Goal: Information Seeking & Learning: Learn about a topic

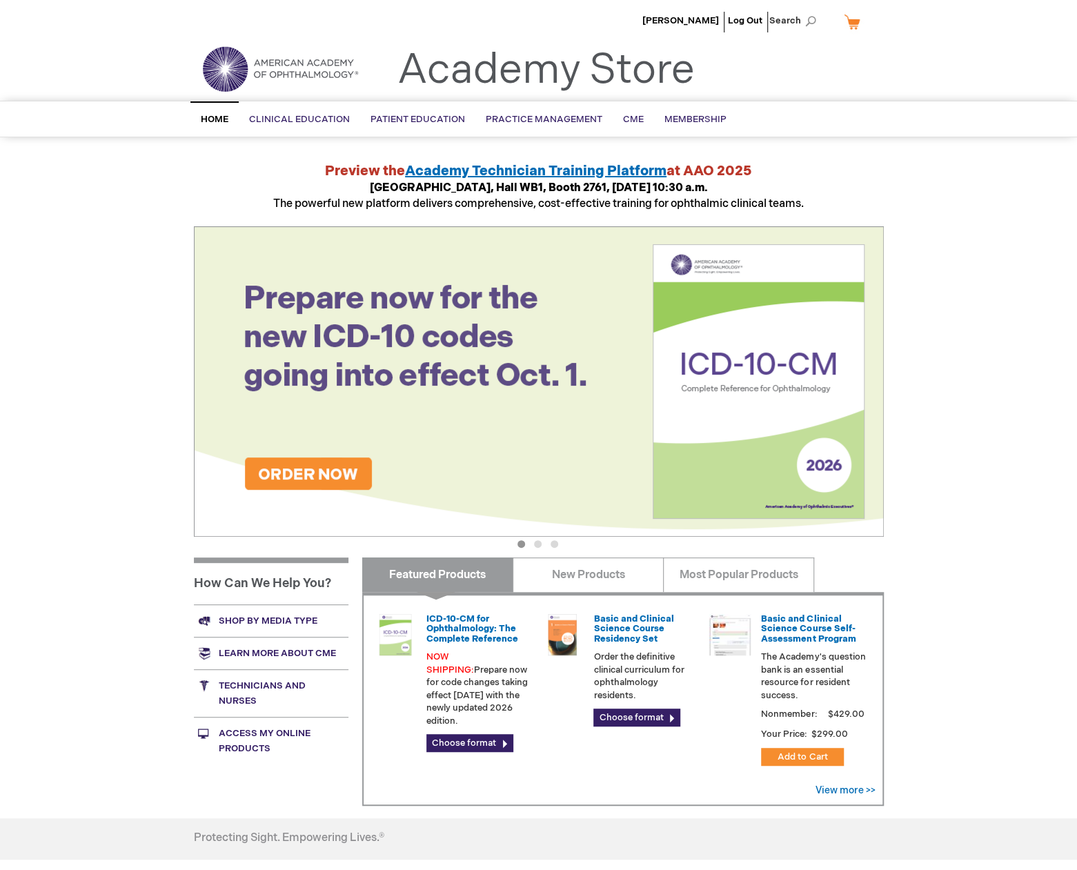
click at [554, 542] on button "3" at bounding box center [554, 544] width 8 height 8
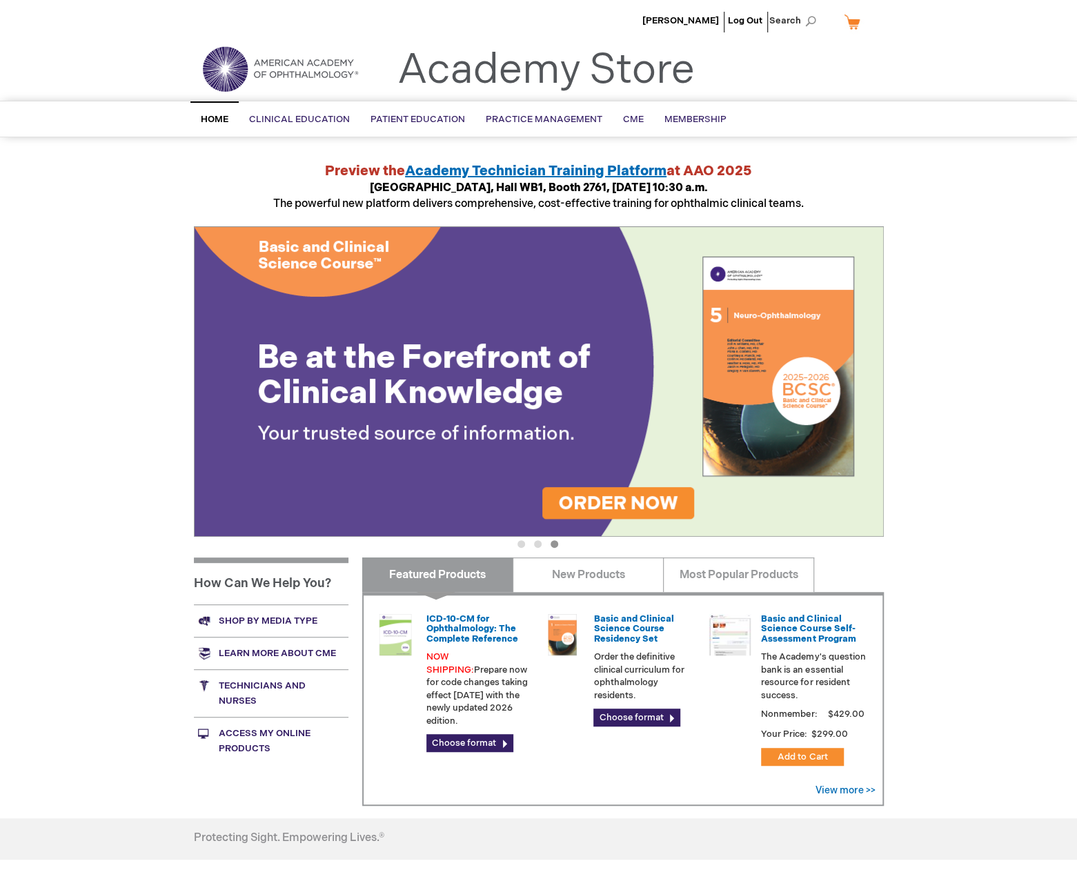
click at [510, 415] on img at bounding box center [539, 381] width 690 height 310
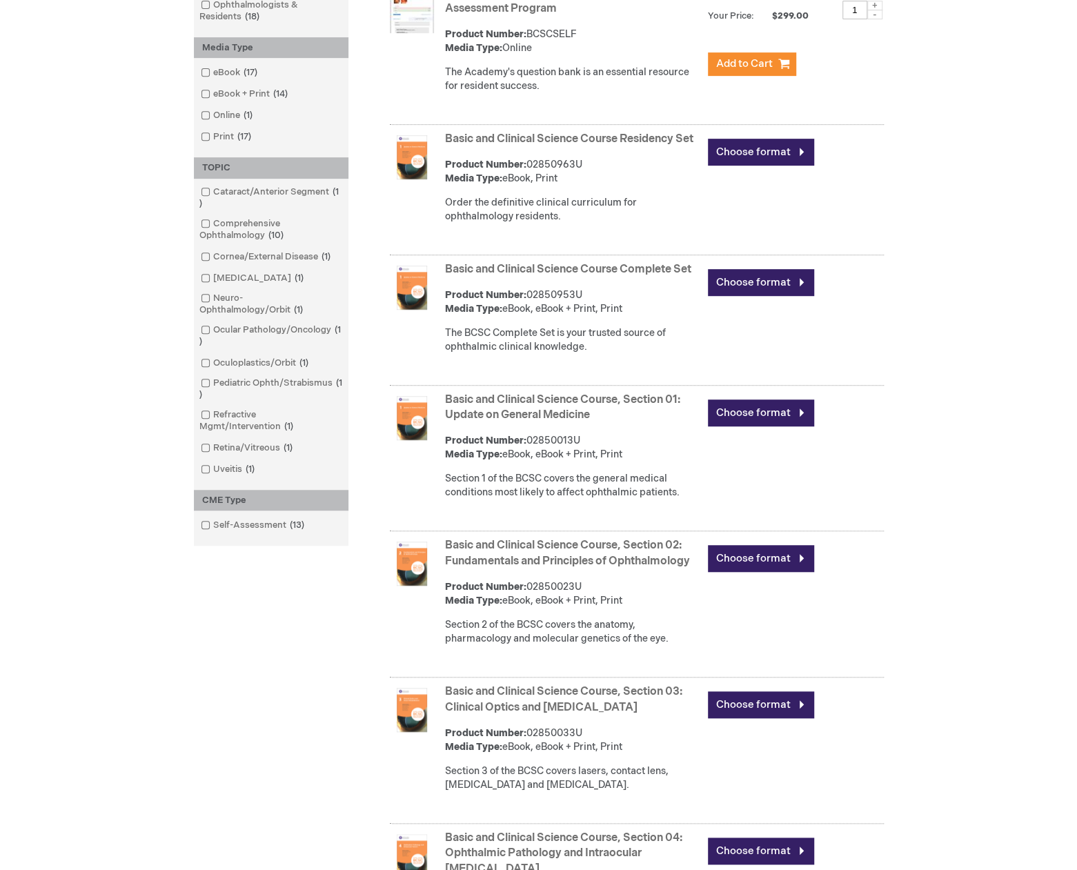
scroll to position [414, 0]
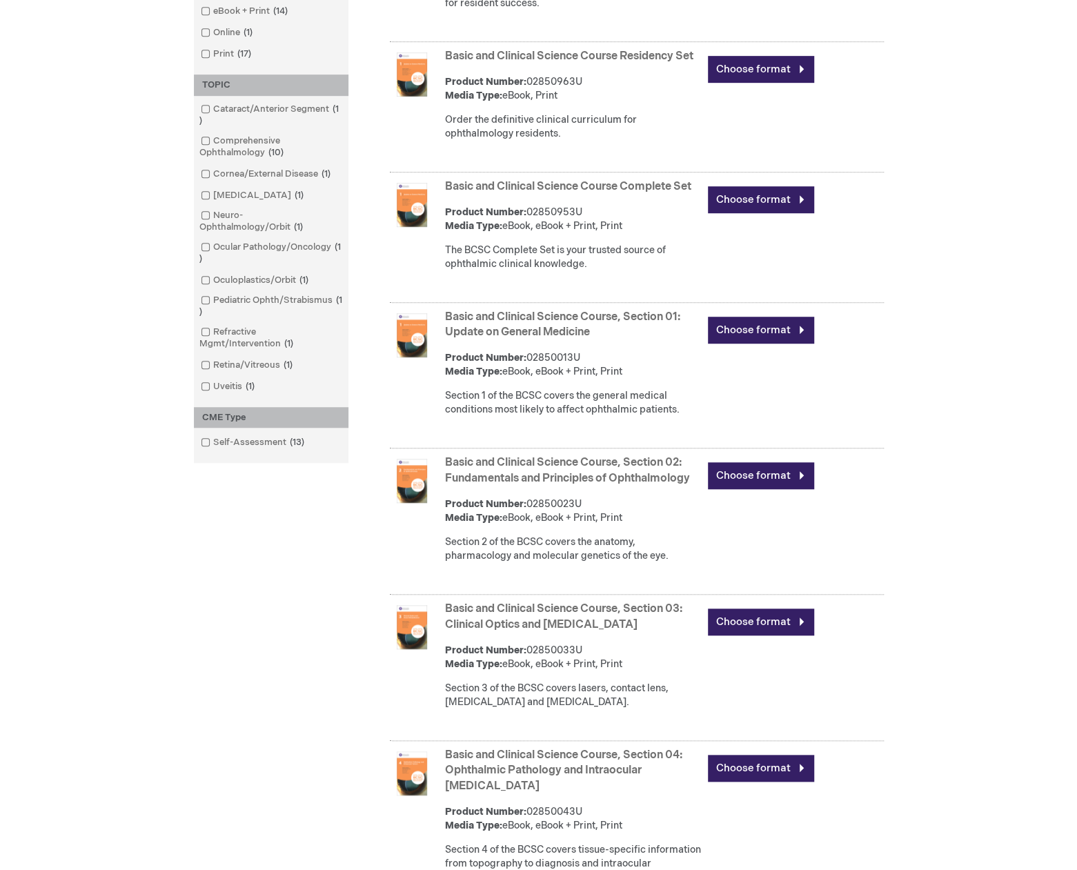
click at [581, 631] on link "Basic and Clinical Science Course, Section 03: Clinical Optics and [MEDICAL_DAT…" at bounding box center [563, 616] width 237 height 29
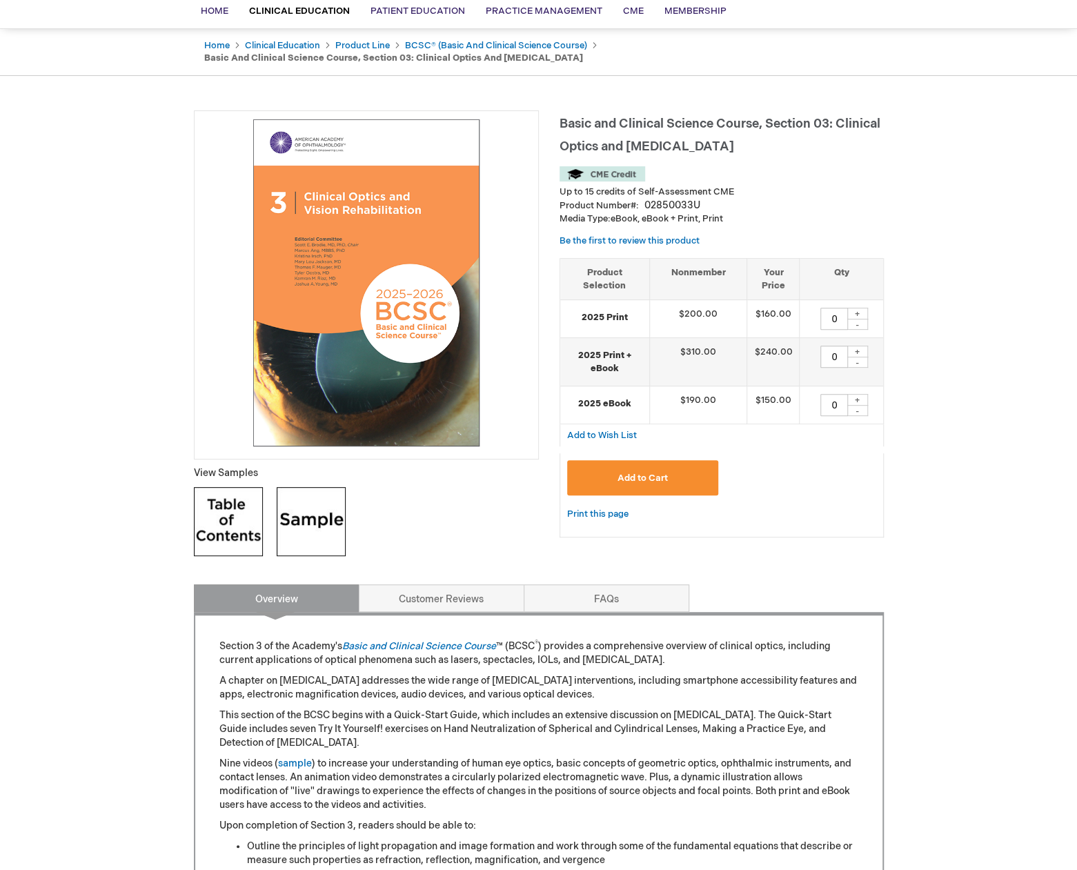
scroll to position [138, 0]
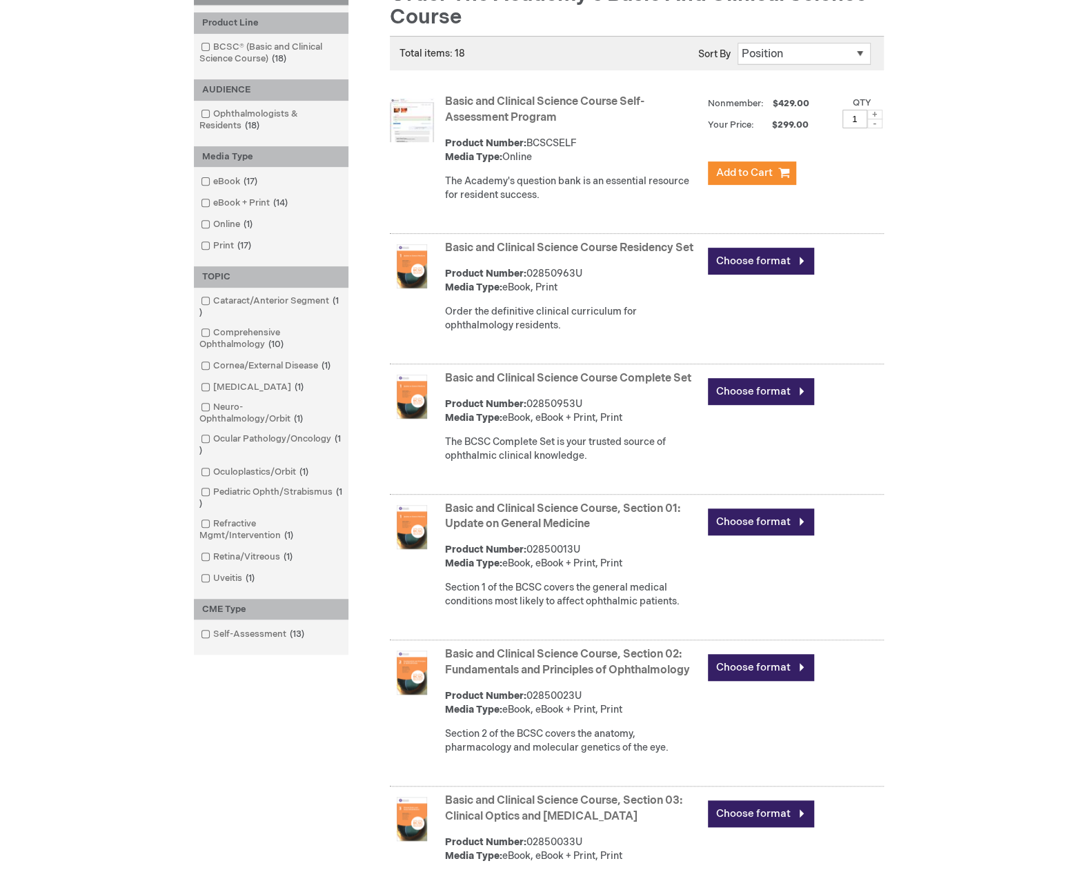
scroll to position [207, 0]
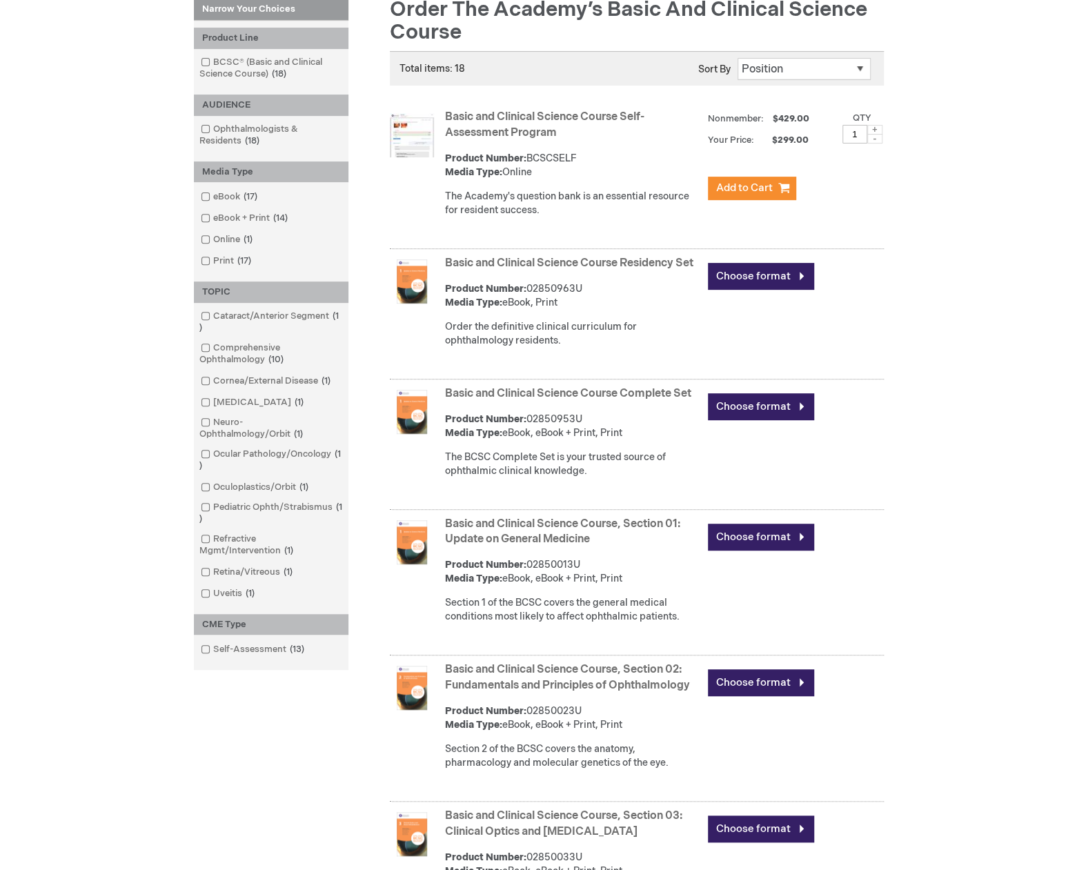
click at [518, 546] on link "Basic and Clinical Science Course, Section 01: Update on General Medicine" at bounding box center [562, 531] width 235 height 29
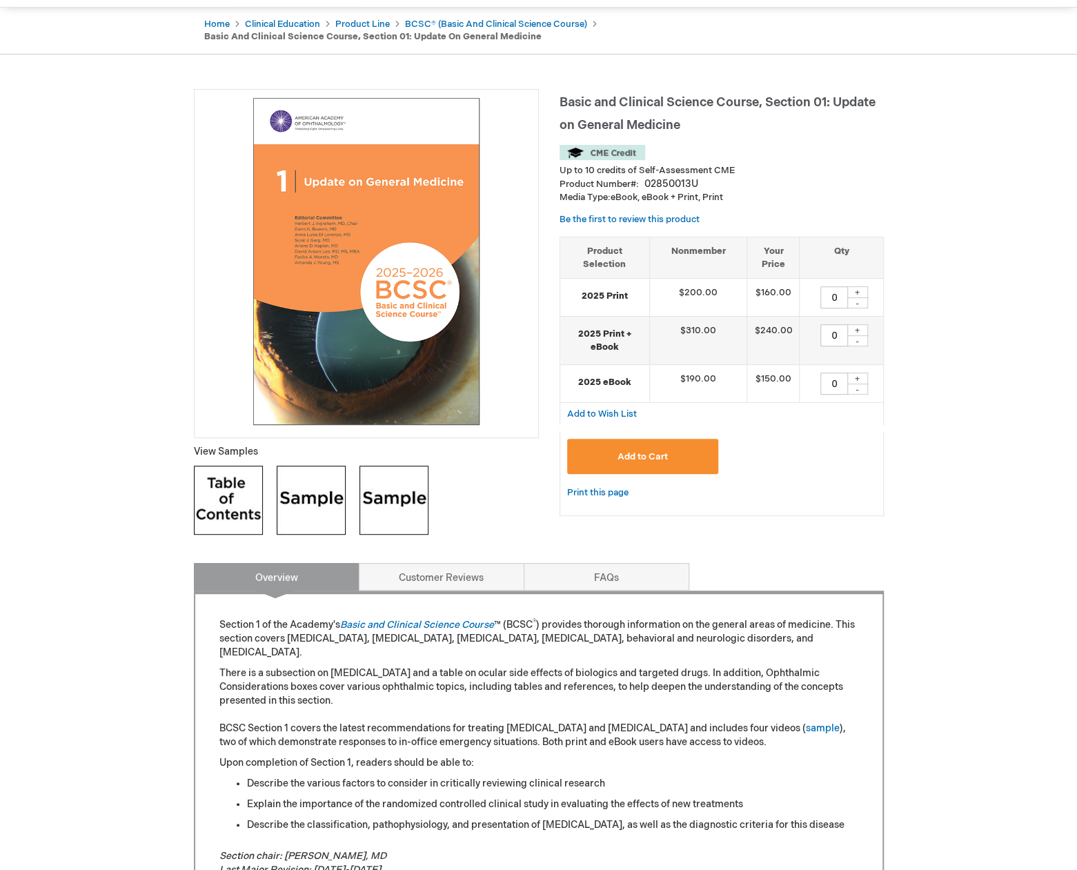
scroll to position [207, 0]
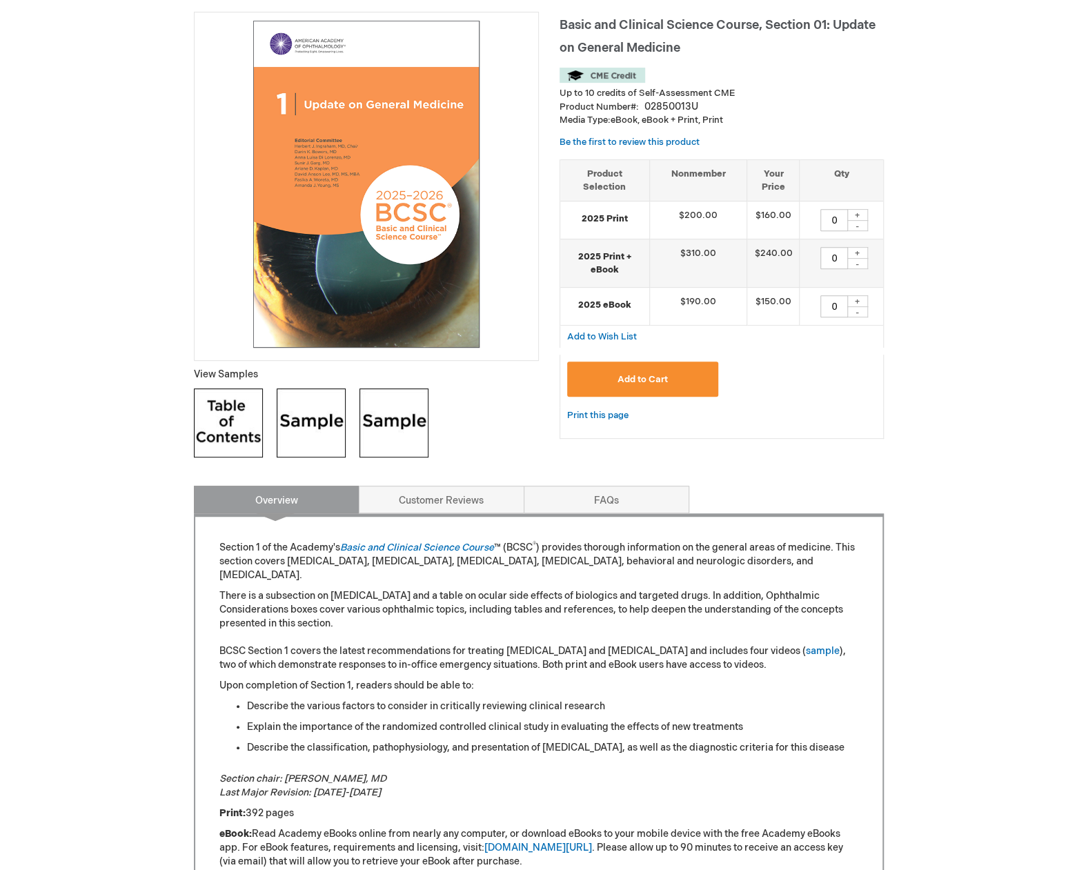
click at [342, 604] on p "There is a subsection on [MEDICAL_DATA] and a table on ocular side effects of b…" at bounding box center [538, 630] width 639 height 83
click at [355, 667] on p "There is a subsection on [MEDICAL_DATA] and a table on ocular side effects of b…" at bounding box center [538, 630] width 639 height 83
click at [550, 652] on p "There is a subsection on [MEDICAL_DATA] and a table on ocular side effects of b…" at bounding box center [538, 630] width 639 height 83
click at [902, 493] on div "[PERSON_NAME] Log Out Search My Cart CLOSE RECENTLY ADDED ITEM(S) Close There a…" at bounding box center [538, 737] width 1077 height 1889
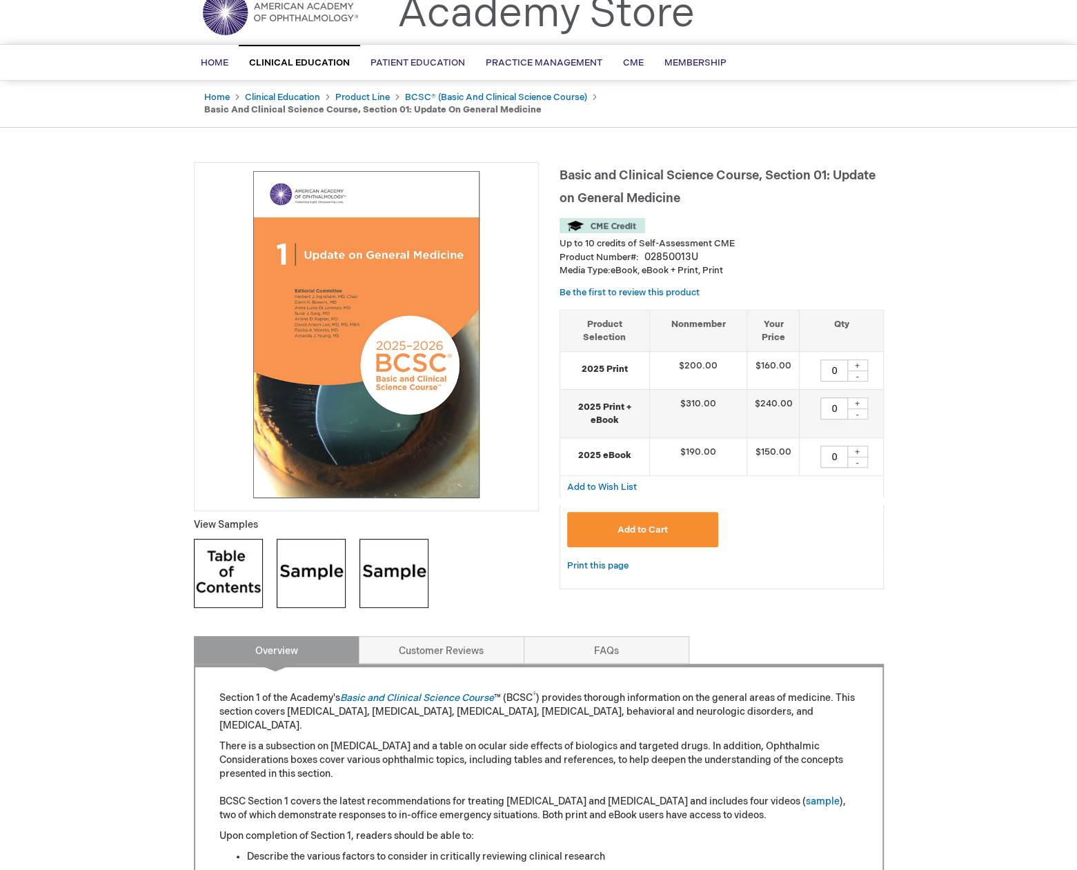
scroll to position [0, 0]
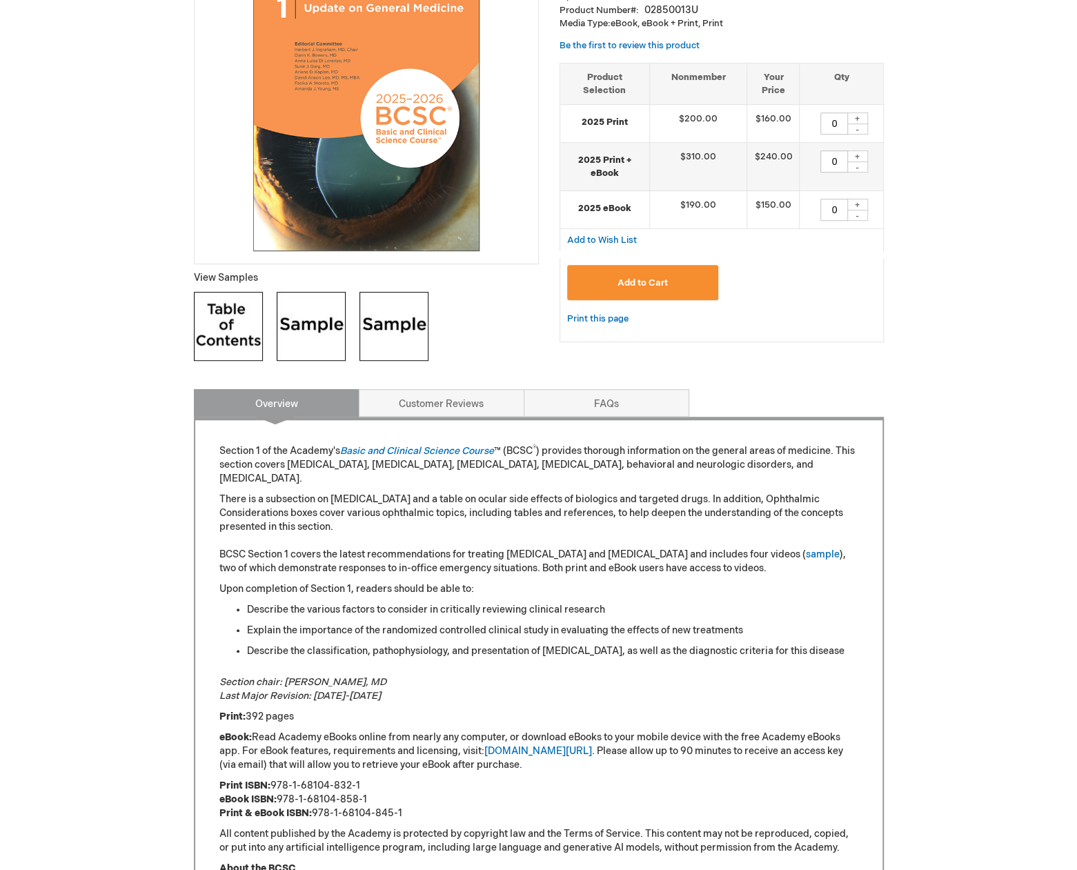
scroll to position [138, 0]
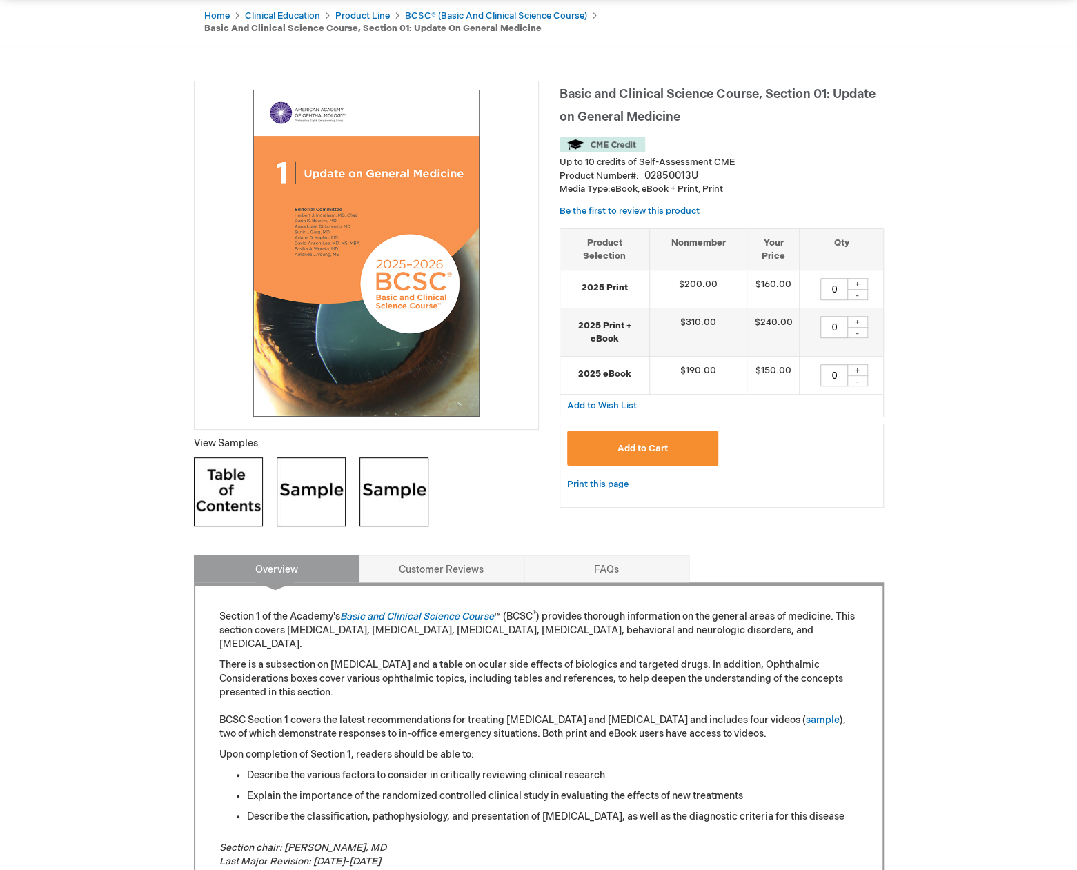
click at [412, 471] on img at bounding box center [393, 491] width 69 height 69
click at [297, 481] on img at bounding box center [311, 491] width 69 height 69
click at [219, 486] on img at bounding box center [228, 491] width 69 height 69
